Goal: Task Accomplishment & Management: Complete application form

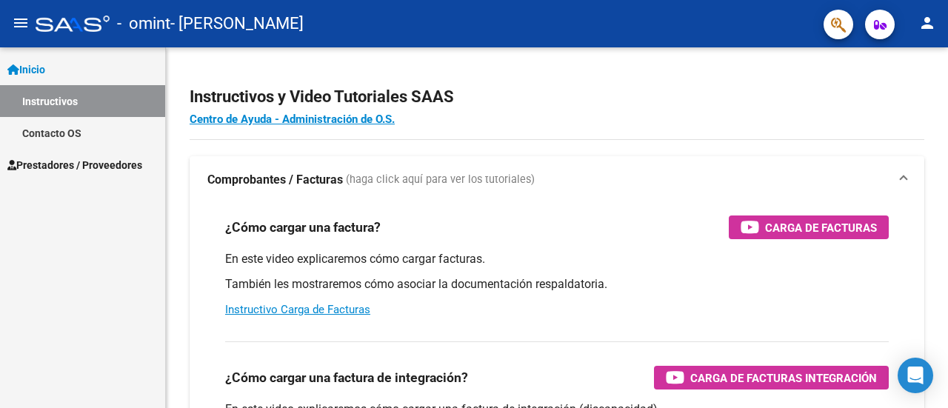
click at [142, 310] on div "Inicio Instructivos Contacto OS Prestadores / Proveedores Facturas - Listado/Ca…" at bounding box center [82, 227] width 165 height 361
click at [107, 174] on link "Prestadores / Proveedores" at bounding box center [82, 165] width 165 height 32
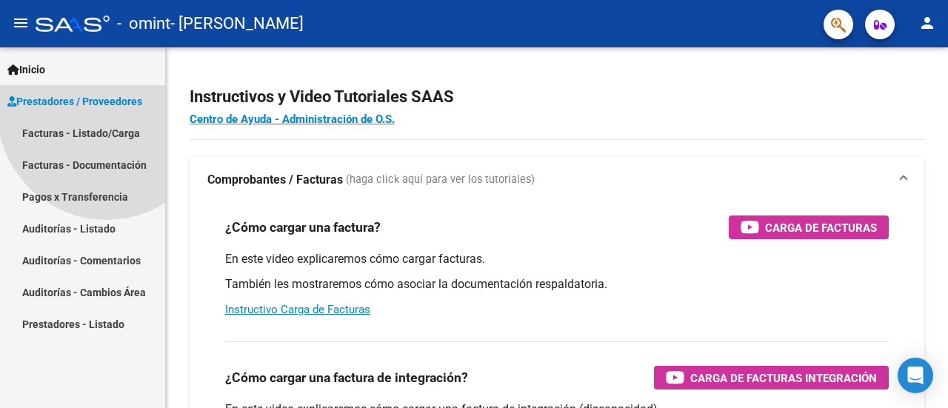
click at [107, 117] on link "Prestadores / Proveedores" at bounding box center [82, 101] width 165 height 32
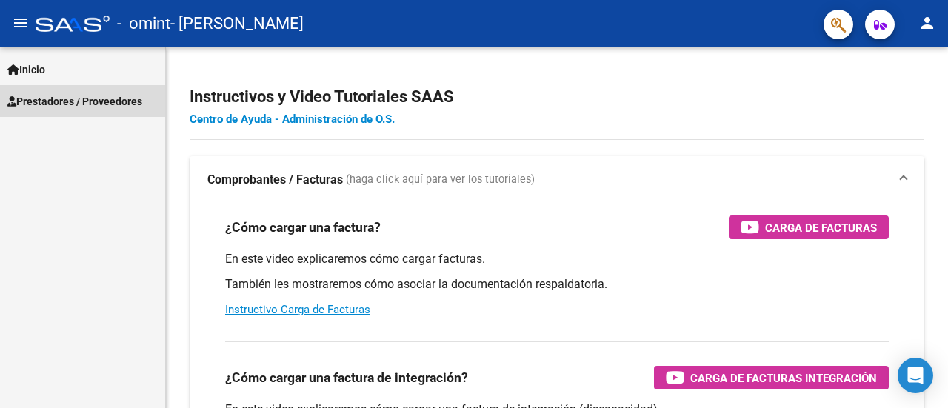
click at [99, 94] on span "Prestadores / Proveedores" at bounding box center [74, 101] width 135 height 16
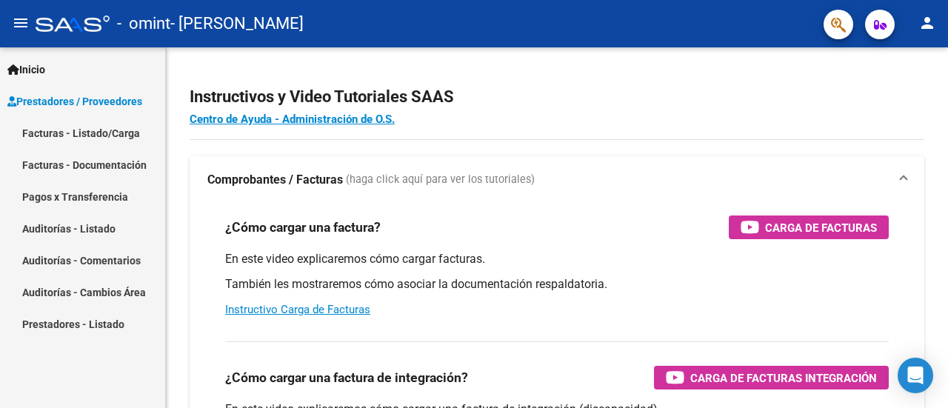
click at [101, 133] on link "Facturas - Listado/Carga" at bounding box center [82, 133] width 165 height 32
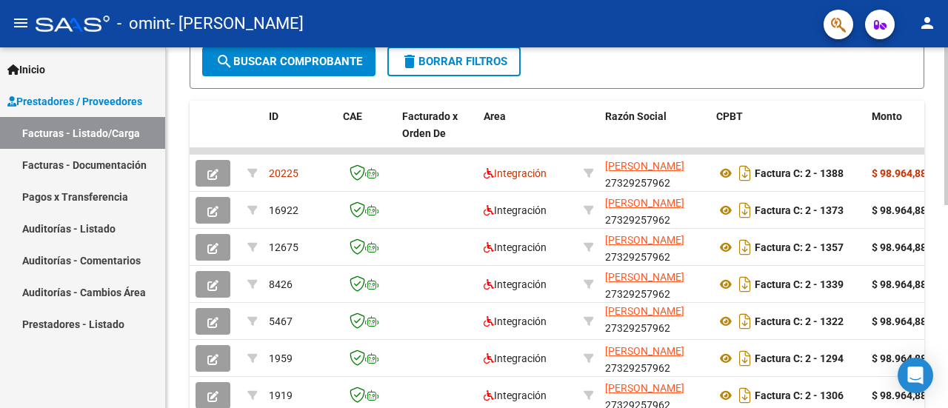
scroll to position [445, 0]
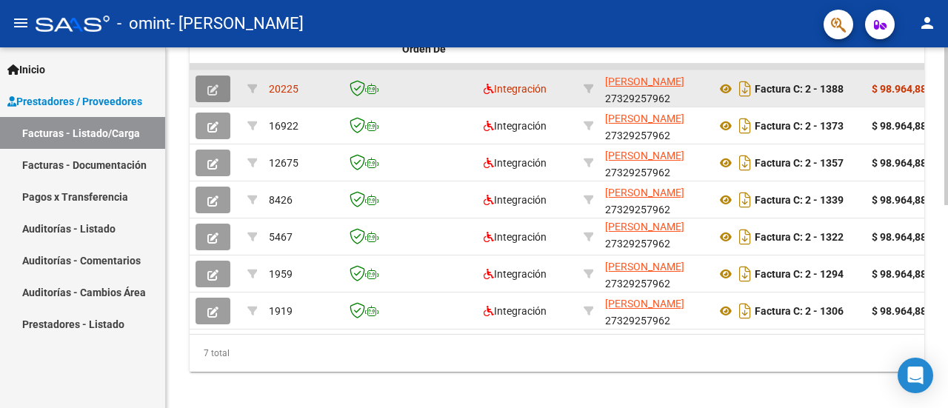
click at [209, 85] on icon "button" at bounding box center [212, 89] width 11 height 11
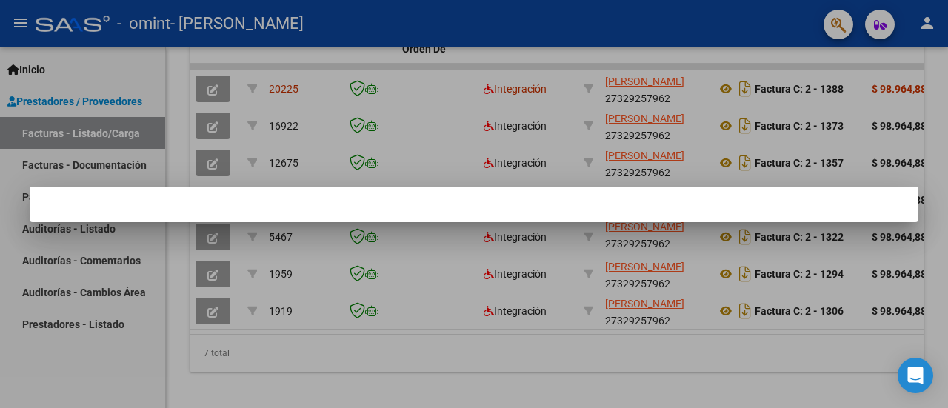
drag, startPoint x: 327, startPoint y: 340, endPoint x: 526, endPoint y: 366, distance: 200.3
click at [526, 366] on div at bounding box center [474, 204] width 948 height 408
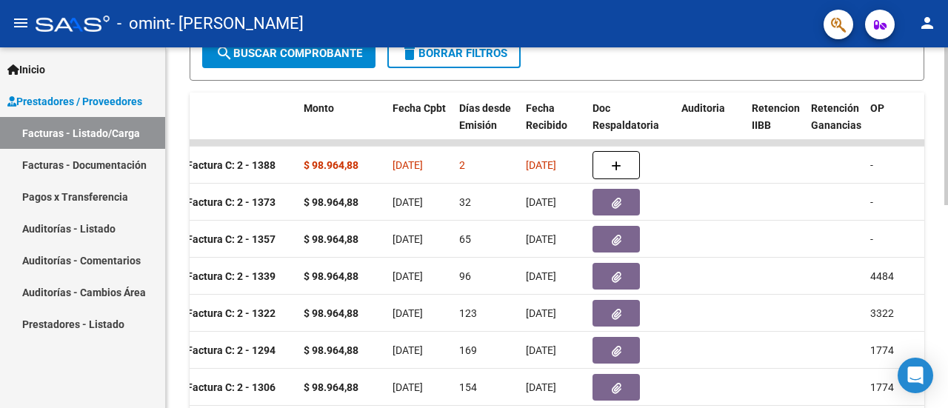
scroll to position [296, 0]
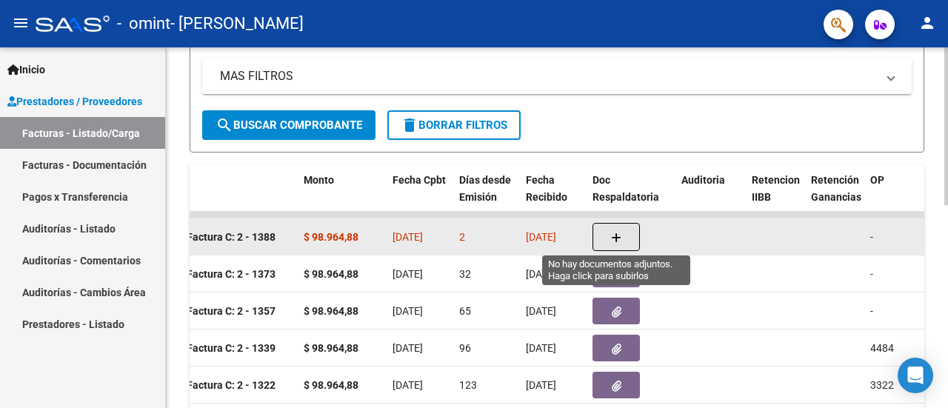
click at [608, 236] on button "button" at bounding box center [616, 237] width 47 height 28
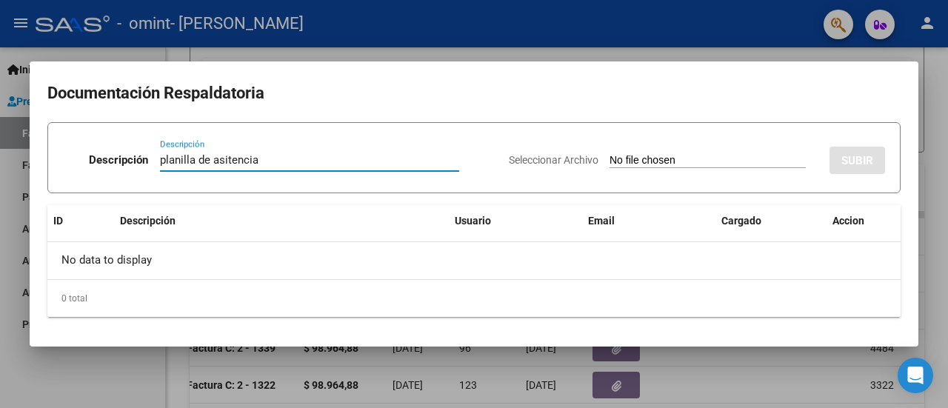
type input "planilla de asitencia"
click at [677, 158] on input "Seleccionar Archivo" at bounding box center [708, 161] width 196 height 14
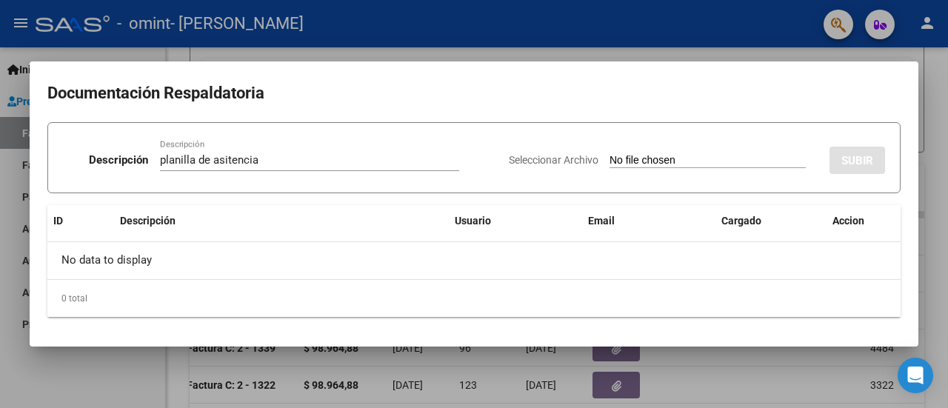
type input "C:\fakepath\Planilla [PERSON_NAME] 08.pdf"
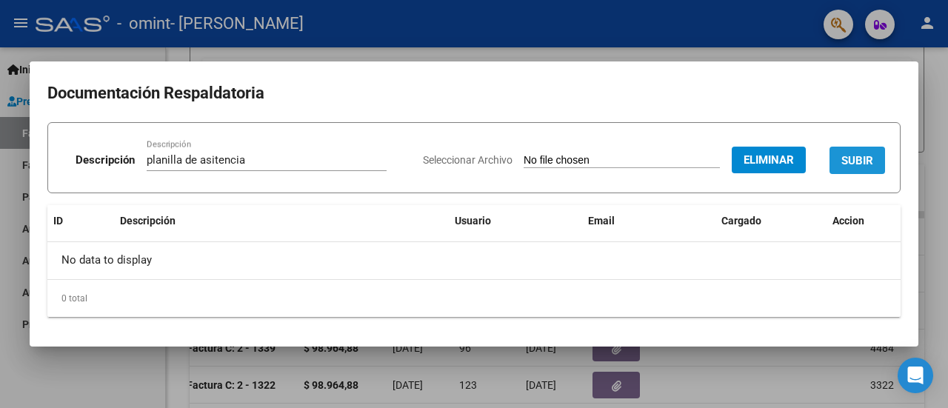
click at [840, 162] on button "SUBIR" at bounding box center [858, 160] width 56 height 27
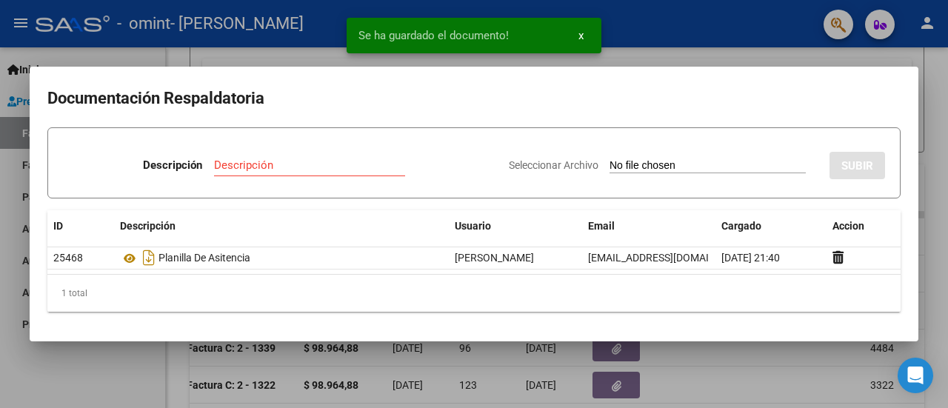
click at [946, 76] on div at bounding box center [474, 204] width 948 height 408
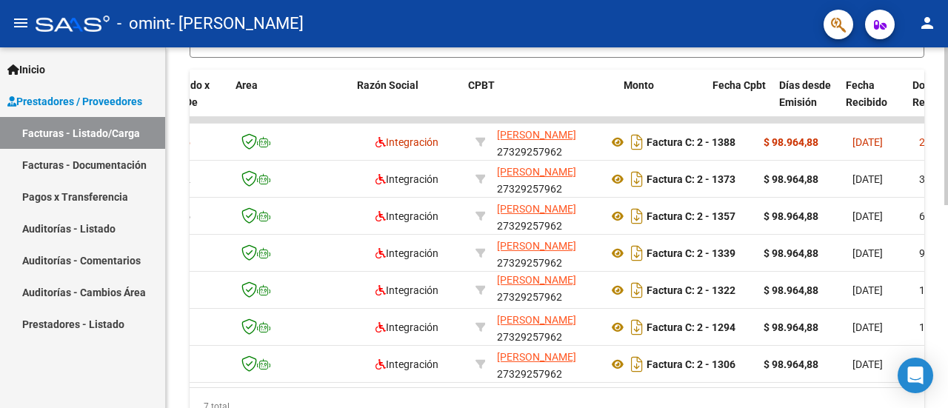
scroll to position [0, 0]
